Goal: Task Accomplishment & Management: Complete application form

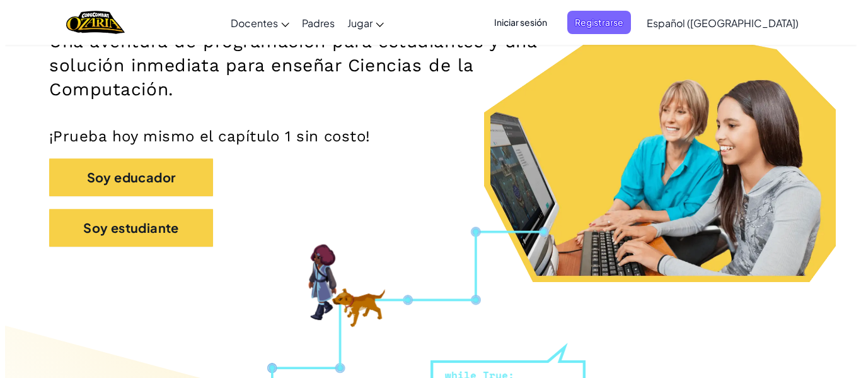
scroll to position [219, 0]
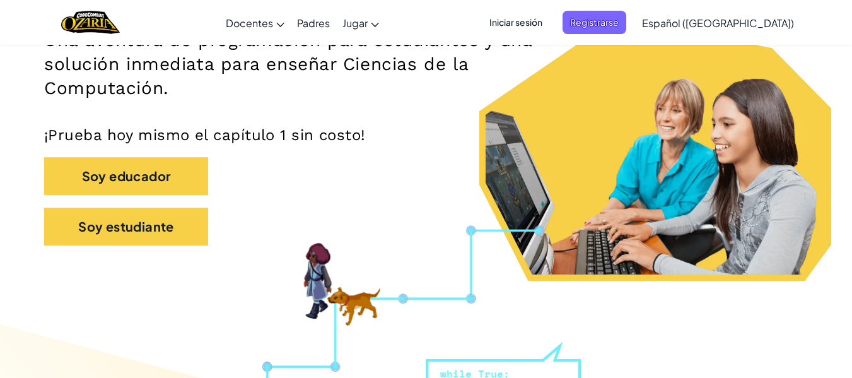
click at [550, 20] on span "Iniciar sesión" at bounding box center [516, 22] width 68 height 23
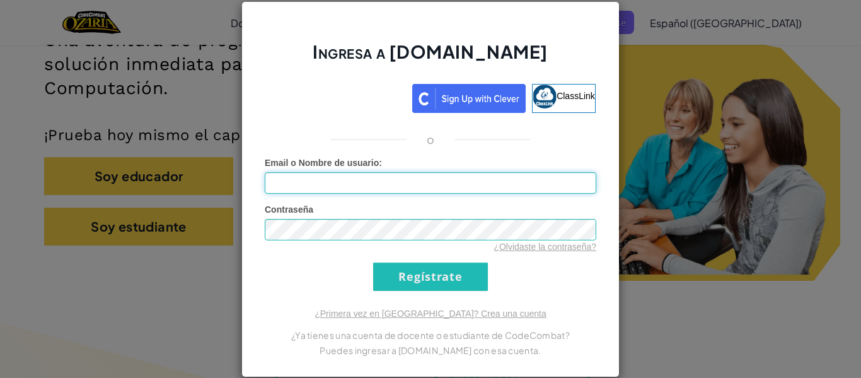
click at [353, 176] on input "Email o Nombre de usuario :" at bounding box center [431, 182] width 332 height 21
type input "a"
type input "[EMAIL_ADDRESS][DOMAIN_NAME]"
click at [417, 280] on input "Regístrate" at bounding box center [430, 276] width 115 height 28
